Goal: Task Accomplishment & Management: Manage account settings

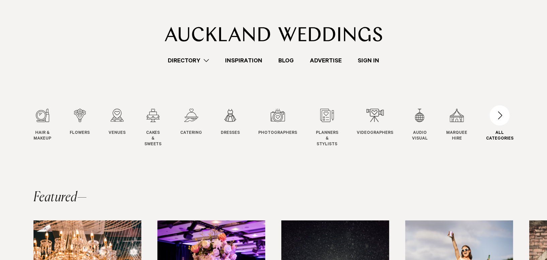
click at [504, 124] on div "button" at bounding box center [500, 115] width 20 height 20
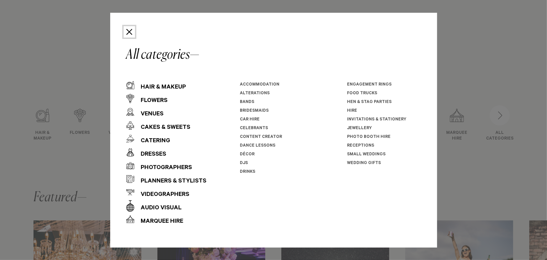
click at [126, 34] on button "Close" at bounding box center [129, 31] width 11 height 11
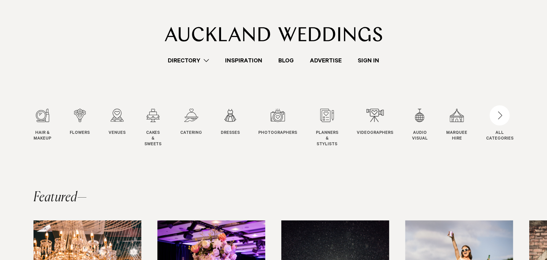
click at [186, 59] on link "Directory" at bounding box center [188, 60] width 57 height 9
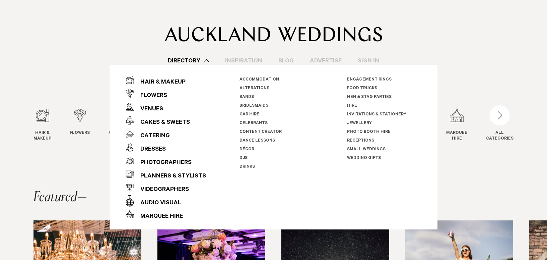
click at [252, 125] on link "Celebrants" at bounding box center [254, 123] width 28 height 5
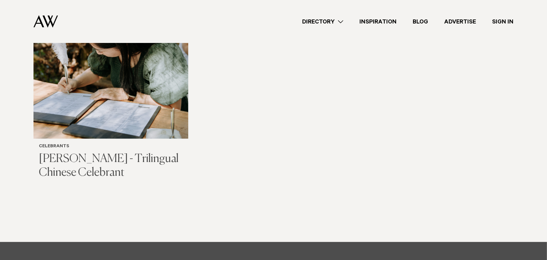
scroll to position [1051, 0]
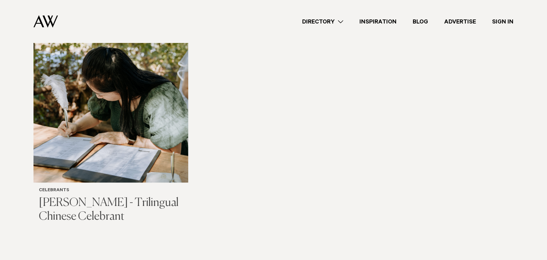
click at [112, 128] on img at bounding box center [111, 78] width 155 height 207
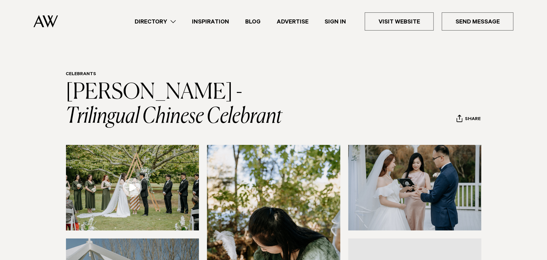
click at [335, 23] on link "Sign In" at bounding box center [336, 21] width 38 height 9
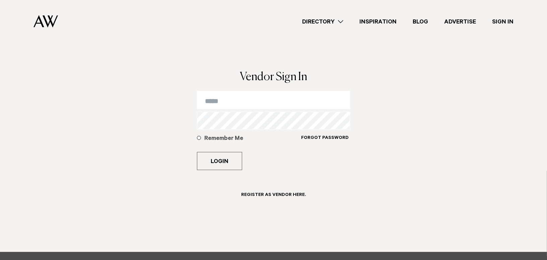
click at [229, 101] on input "email" at bounding box center [273, 100] width 153 height 18
type input "**********"
click at [209, 138] on h5 "Remember Me" at bounding box center [252, 139] width 97 height 8
click at [215, 164] on button "Login" at bounding box center [219, 161] width 45 height 18
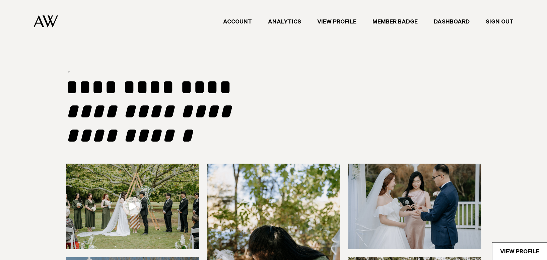
type input "**********"
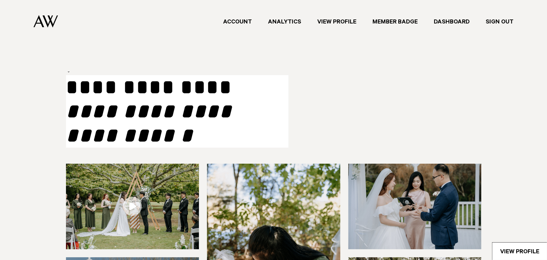
select select "***"
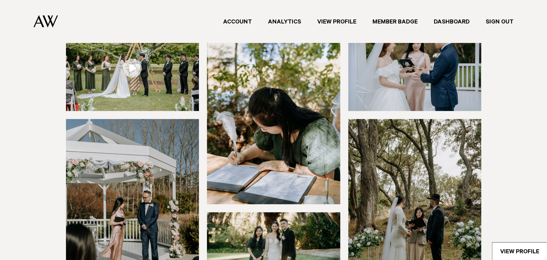
scroll to position [129, 0]
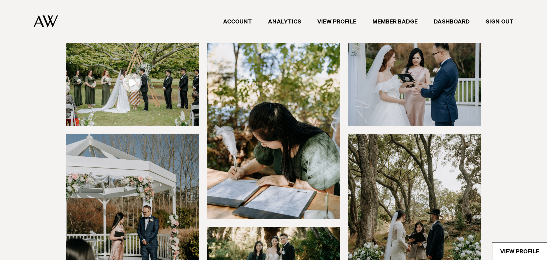
click at [269, 94] on img at bounding box center [273, 129] width 133 height 179
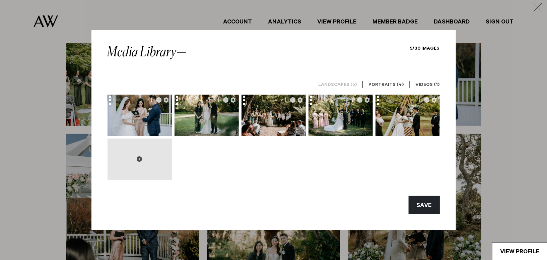
click at [149, 160] on button at bounding box center [140, 158] width 64 height 41
click at [136, 157] on button at bounding box center [140, 158] width 64 height 41
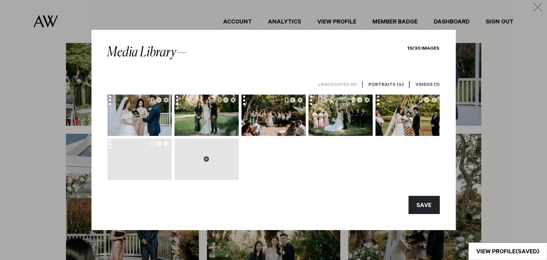
type input "**********"
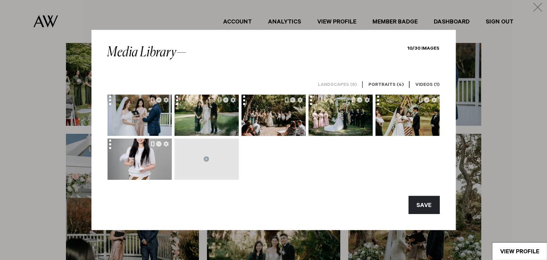
click at [153, 145] on button "button" at bounding box center [152, 143] width 3 height 5
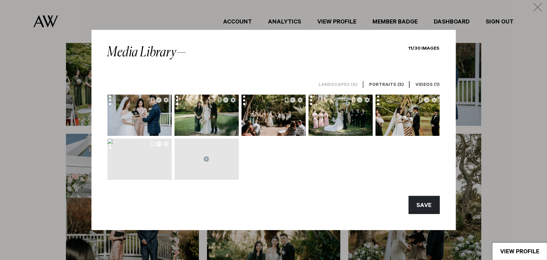
click at [333, 83] on h6 "Landscapes (6)" at bounding box center [338, 85] width 39 height 6
click at [392, 84] on h6 "Portraits (5)" at bounding box center [387, 85] width 35 height 6
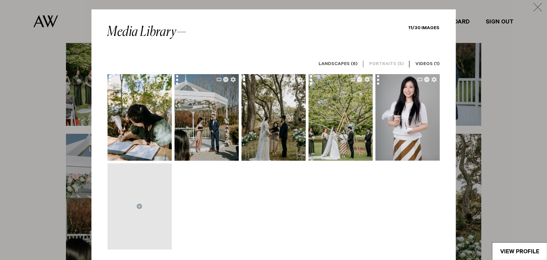
click at [340, 63] on h6 "Landscapes (6)" at bounding box center [338, 64] width 39 height 6
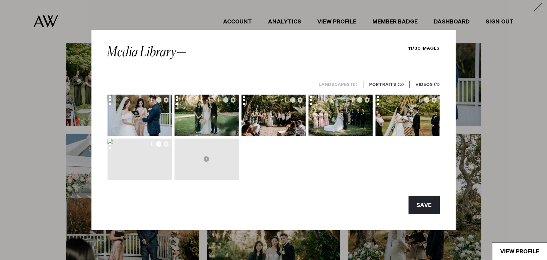
click at [159, 143] on icon "button" at bounding box center [159, 143] width 5 height 5
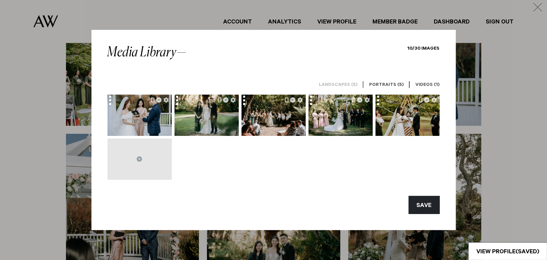
click at [354, 83] on h6 "Landscapes (5)" at bounding box center [338, 85] width 39 height 6
click at [379, 86] on h6 "Portraits (5)" at bounding box center [387, 85] width 35 height 6
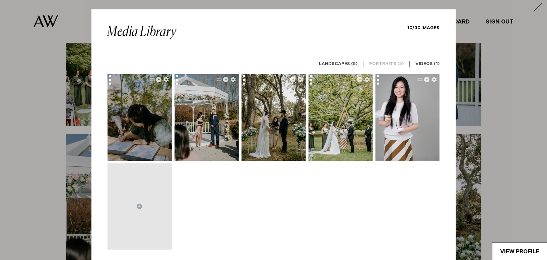
drag, startPoint x: 405, startPoint y: 95, endPoint x: 164, endPoint y: 104, distance: 241.2
click at [164, 104] on div at bounding box center [274, 161] width 333 height 175
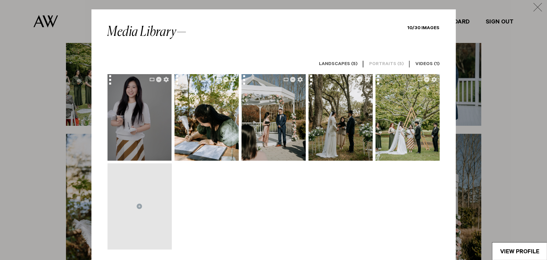
click at [138, 112] on img at bounding box center [130, 117] width 83 height 86
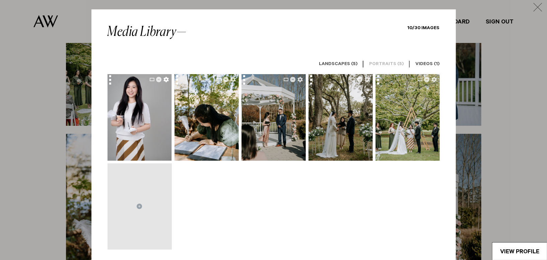
click at [167, 81] on icon "button" at bounding box center [166, 79] width 5 height 5
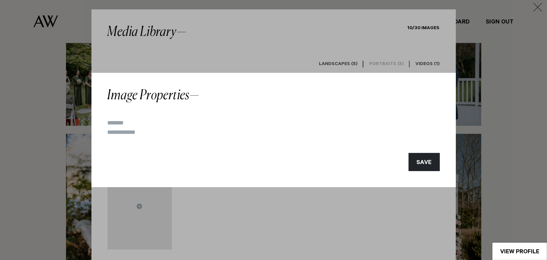
click at [121, 121] on input at bounding box center [274, 122] width 333 height 9
type input "**********"
click at [112, 136] on input at bounding box center [274, 132] width 333 height 9
type input "**********"
click at [175, 127] on input "**********" at bounding box center [274, 122] width 333 height 9
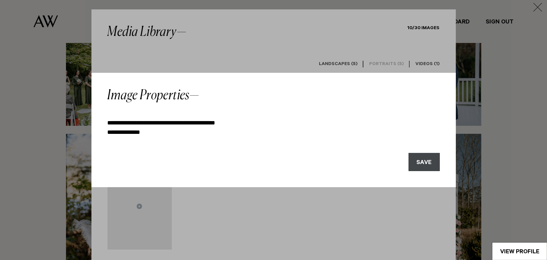
type input "**********"
click at [423, 160] on button "SAVE" at bounding box center [424, 162] width 31 height 18
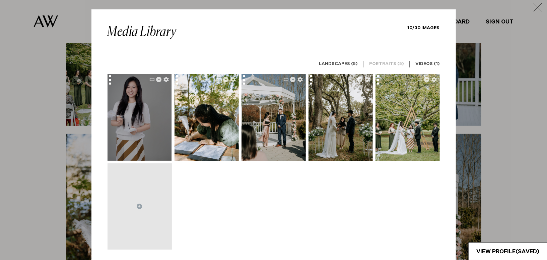
click at [149, 112] on img at bounding box center [130, 117] width 83 height 86
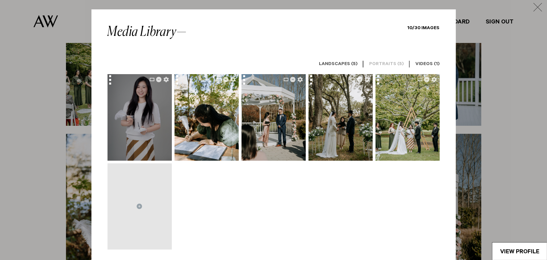
drag, startPoint x: 149, startPoint y: 112, endPoint x: 159, endPoint y: 116, distance: 10.7
click at [159, 116] on img at bounding box center [140, 117] width 83 height 86
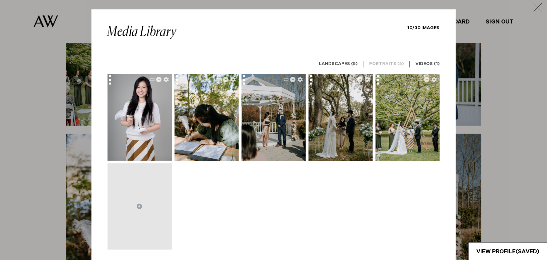
click at [278, 182] on div at bounding box center [274, 161] width 333 height 175
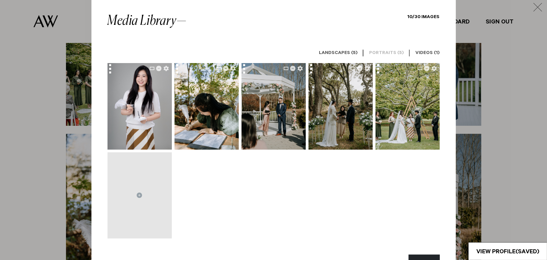
scroll to position [17, 0]
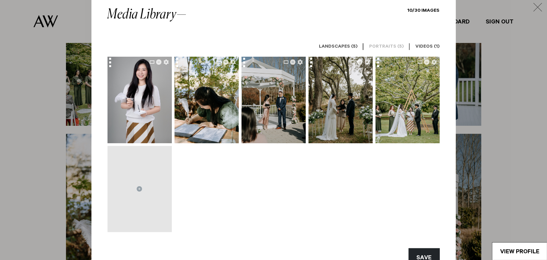
click at [381, 48] on h6 "Portraits (5)" at bounding box center [387, 47] width 35 height 6
click at [339, 50] on h6 "Landscapes (5)" at bounding box center [338, 47] width 39 height 6
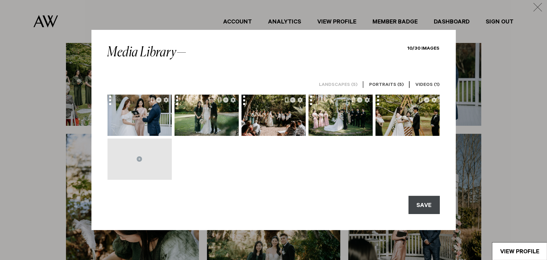
click at [422, 206] on button "SAVE" at bounding box center [424, 205] width 31 height 18
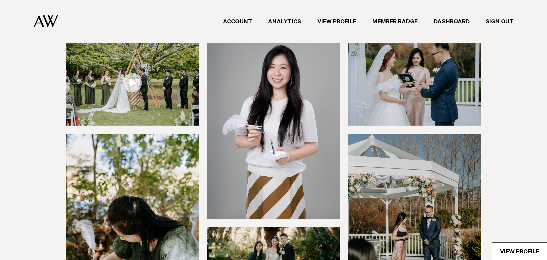
click at [324, 138] on img at bounding box center [273, 129] width 133 height 179
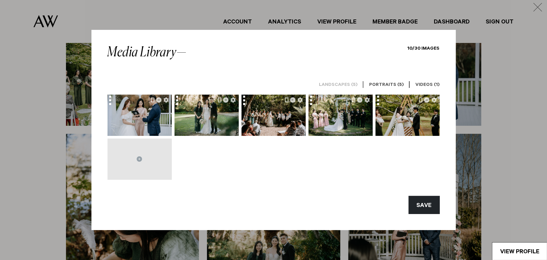
click at [349, 83] on h6 "Landscapes (5)" at bounding box center [338, 85] width 39 height 6
click at [373, 84] on h6 "Portraits (5)" at bounding box center [387, 85] width 35 height 6
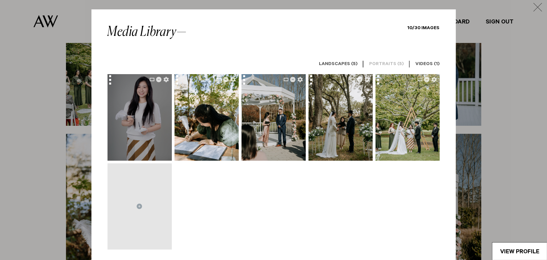
click at [136, 111] on img at bounding box center [141, 117] width 83 height 86
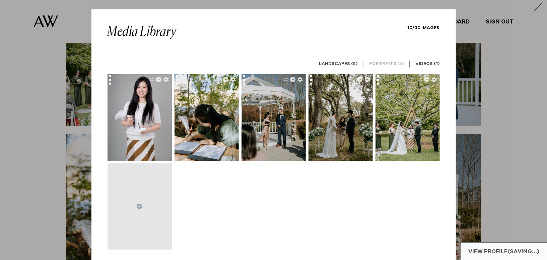
click at [244, 190] on div at bounding box center [274, 161] width 333 height 175
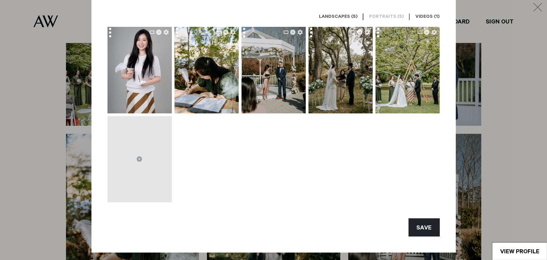
scroll to position [49, 0]
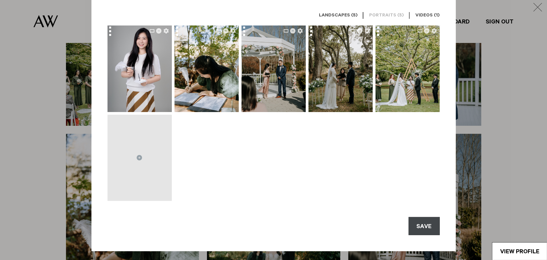
click at [421, 225] on button "SAVE" at bounding box center [424, 226] width 31 height 18
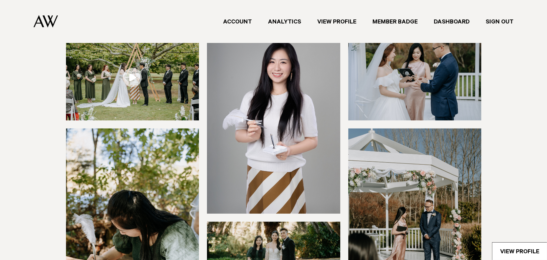
select select "***"
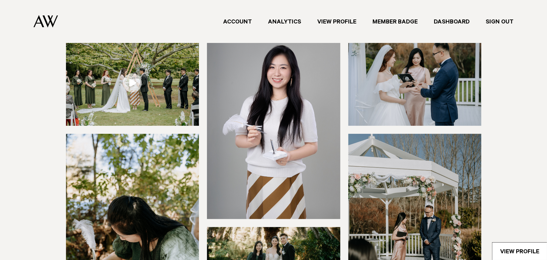
type input "**********"
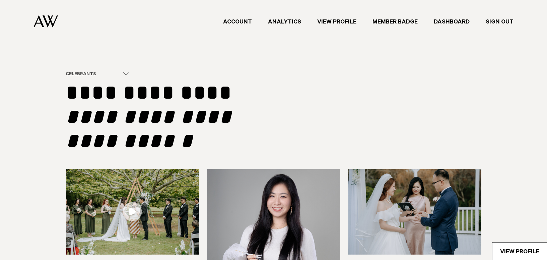
click at [85, 75] on div "Celebrants" at bounding box center [93, 74] width 55 height 6
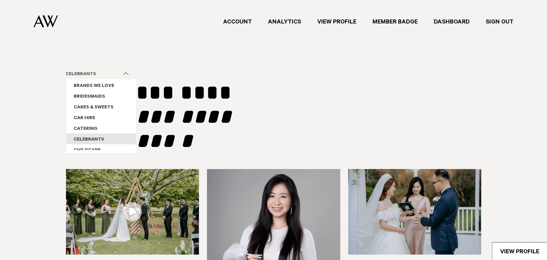
click at [91, 144] on div "Celebrants" at bounding box center [101, 138] width 70 height 11
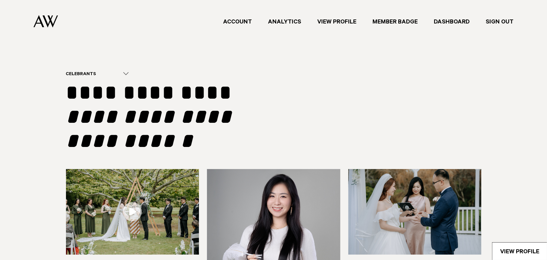
click at [336, 16] on div "Account Analytics View Profile Member Badge Dashboard Sign Out" at bounding box center [288, 21] width 451 height 43
click at [336, 19] on link "View Profile" at bounding box center [336, 21] width 55 height 9
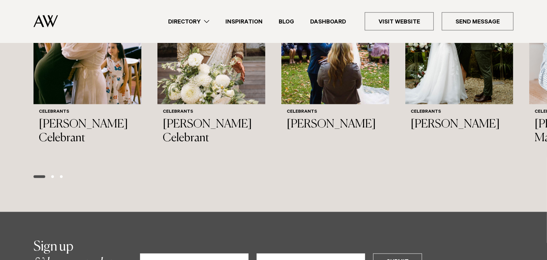
scroll to position [786, 0]
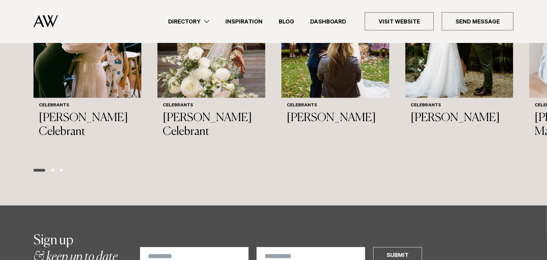
click at [202, 19] on link "Directory" at bounding box center [188, 21] width 57 height 9
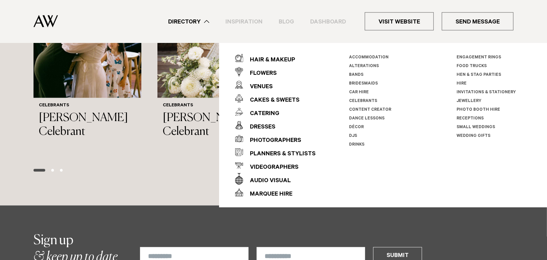
click at [359, 100] on link "Celebrants" at bounding box center [363, 101] width 28 height 5
